Goal: Task Accomplishment & Management: Manage account settings

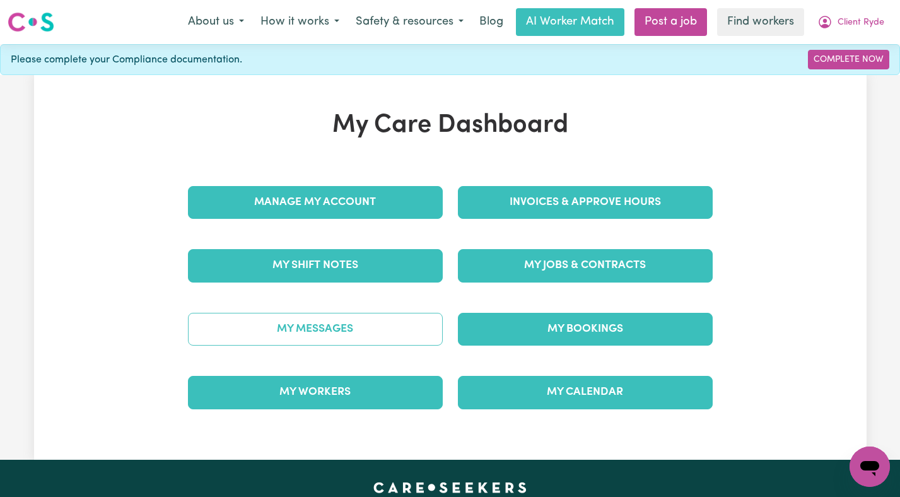
click at [354, 327] on link "My Messages" at bounding box center [315, 329] width 255 height 33
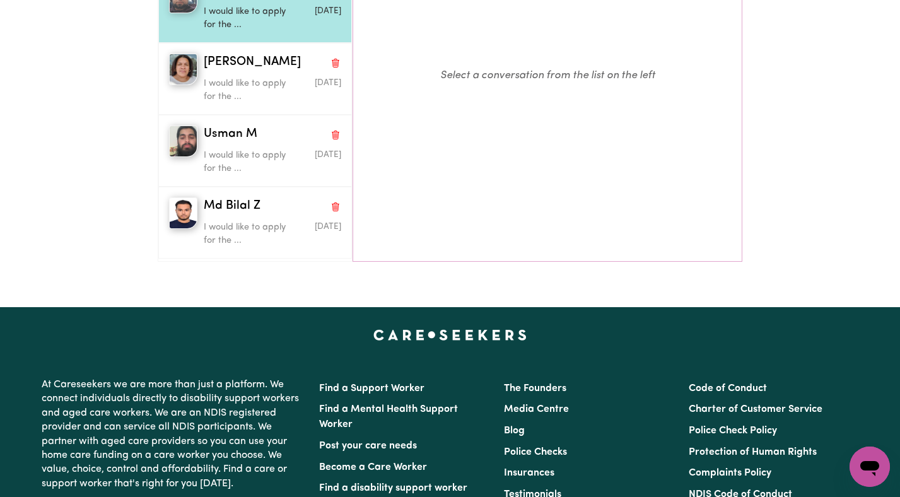
scroll to position [305, 0]
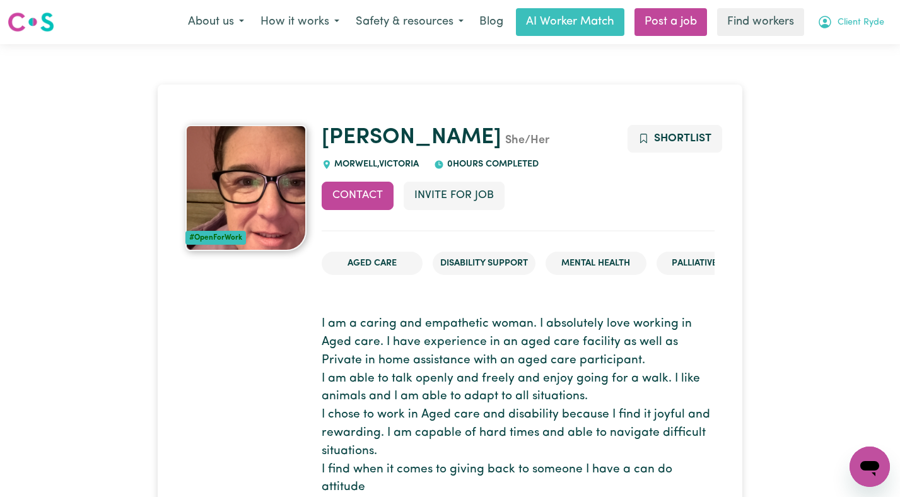
click at [848, 35] on div "About us How it works Safety & resources Blog AI Worker Match Post a job Find w…" at bounding box center [536, 22] width 713 height 28
click at [839, 26] on span "Client Ryde" at bounding box center [861, 23] width 47 height 14
click at [839, 72] on link "Logout" at bounding box center [842, 73] width 100 height 24
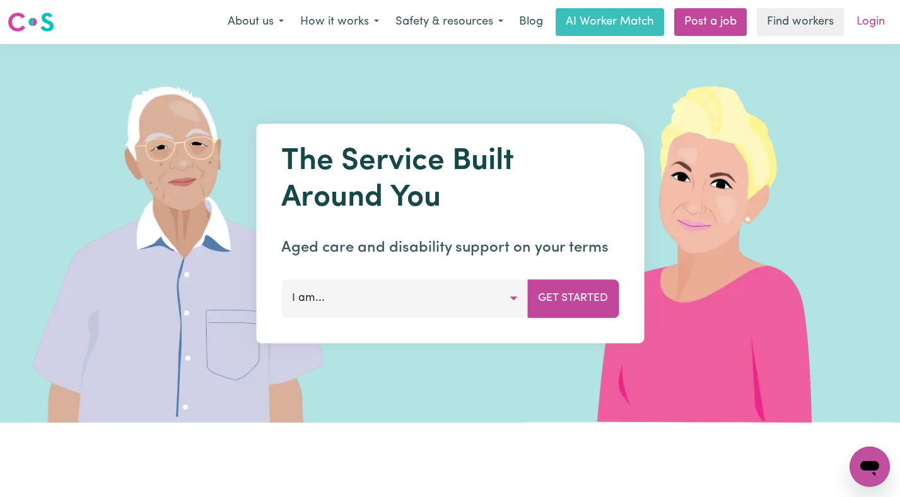
click at [855, 27] on link "Login" at bounding box center [871, 22] width 44 height 28
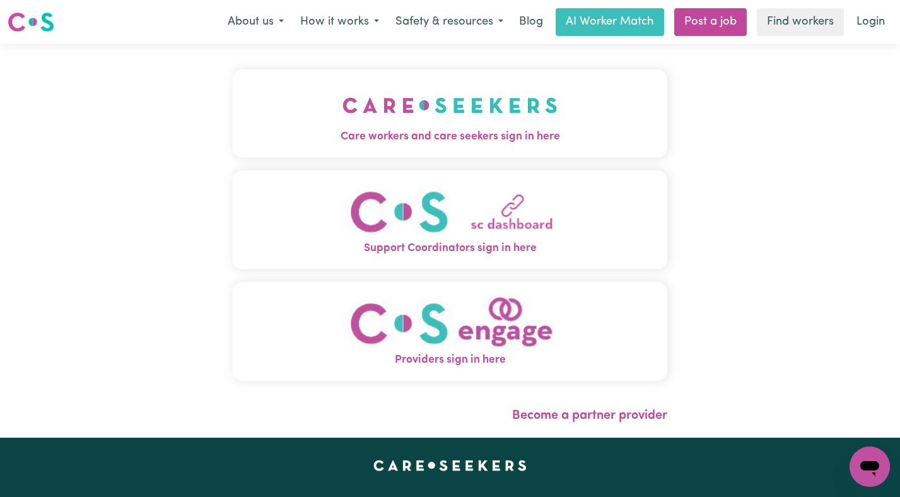
click at [404, 78] on button "Care workers and care seekers sign in here" at bounding box center [450, 113] width 435 height 88
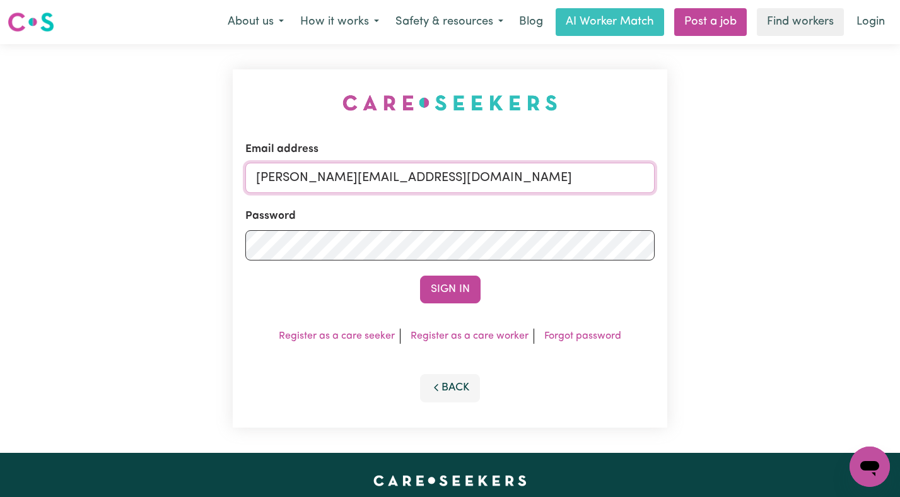
click at [526, 175] on input "annie@careseekers.com.au" at bounding box center [450, 178] width 410 height 30
drag, startPoint x: 568, startPoint y: 173, endPoint x: 321, endPoint y: 170, distance: 247.3
click at [321, 170] on input "superuser~AbdulSH@careseekers.com.au" at bounding box center [450, 178] width 410 height 30
type input "superuser~ClientFrankstonCaringHarbour@careseekers.com.au"
click at [420, 276] on button "Sign In" at bounding box center [450, 290] width 61 height 28
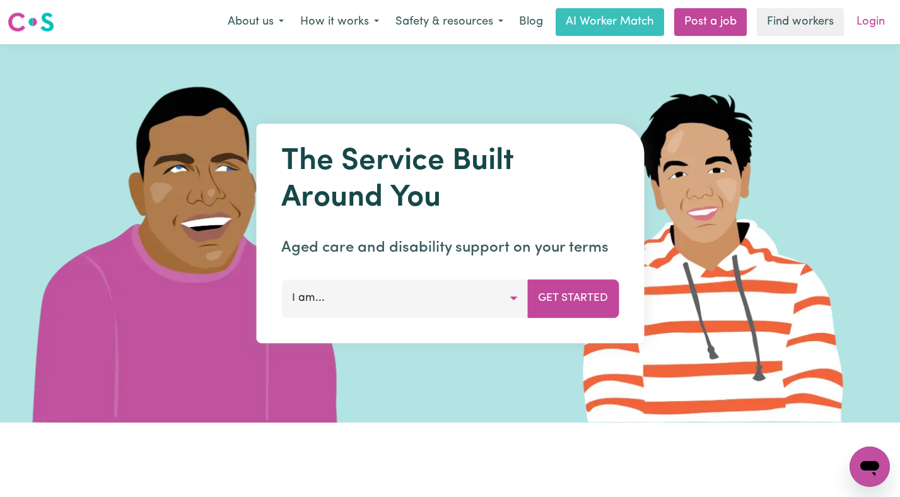
click at [862, 26] on link "Login" at bounding box center [871, 22] width 44 height 28
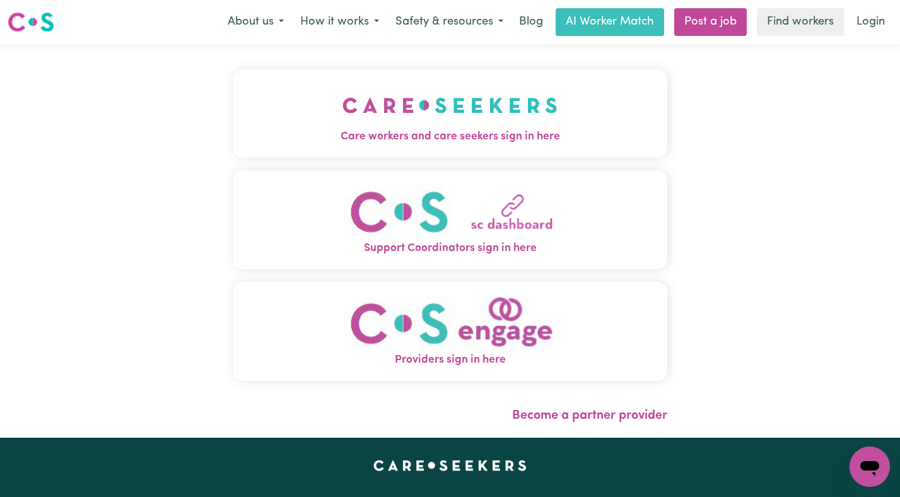
click at [554, 105] on img "Care workers and care seekers sign in here" at bounding box center [449, 105] width 215 height 47
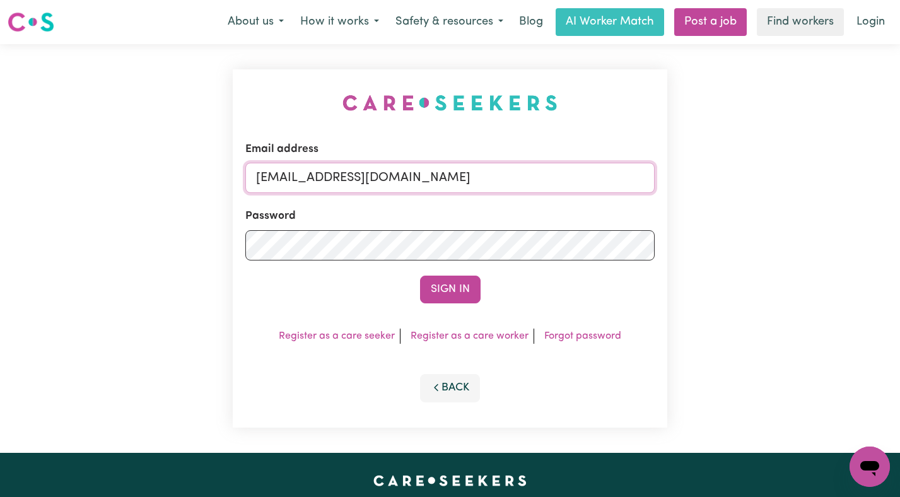
click at [575, 174] on input "[EMAIL_ADDRESS][DOMAIN_NAME]" at bounding box center [450, 178] width 410 height 30
drag, startPoint x: 578, startPoint y: 178, endPoint x: 322, endPoint y: 180, distance: 256.7
click at [322, 180] on input "[EMAIL_ADDRESS][DOMAIN_NAME]" at bounding box center [450, 178] width 410 height 30
paste input "MtEvelynCH"
type input "[EMAIL_ADDRESS][DOMAIN_NAME]"
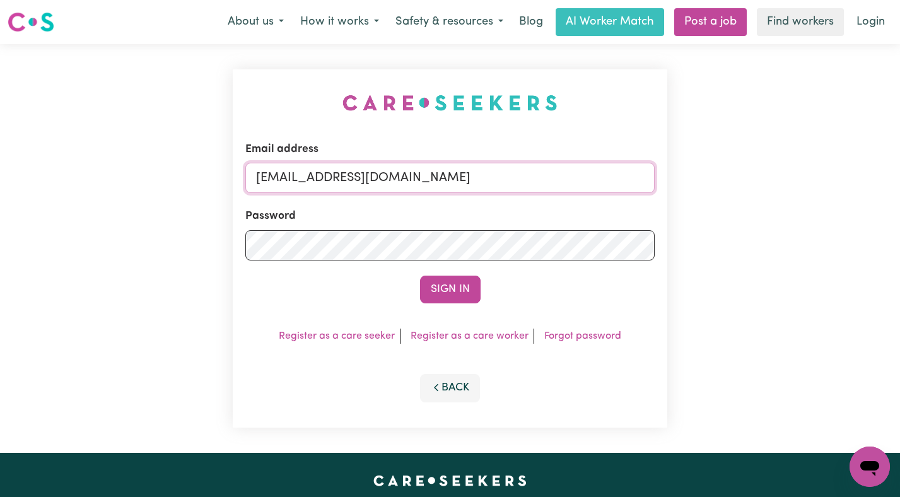
click at [420, 276] on button "Sign In" at bounding box center [450, 290] width 61 height 28
